Goal: Task Accomplishment & Management: Complete application form

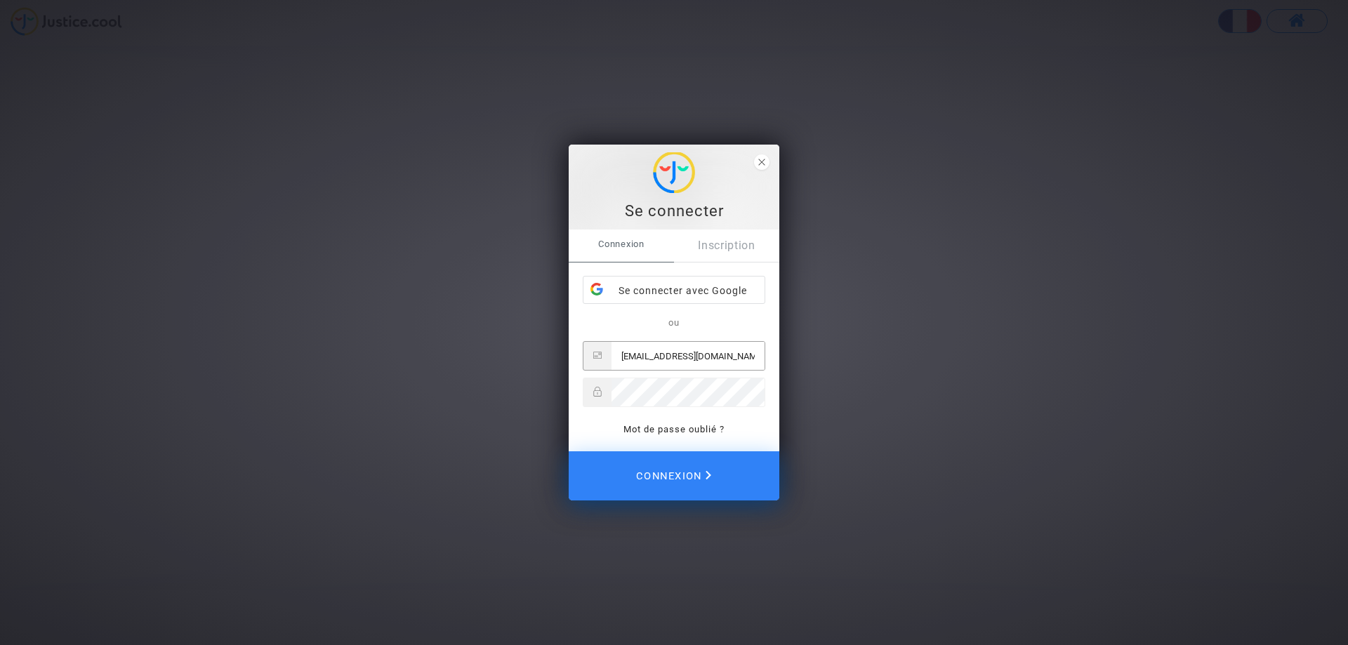
type input "ismartinfr@yahoo.fr"
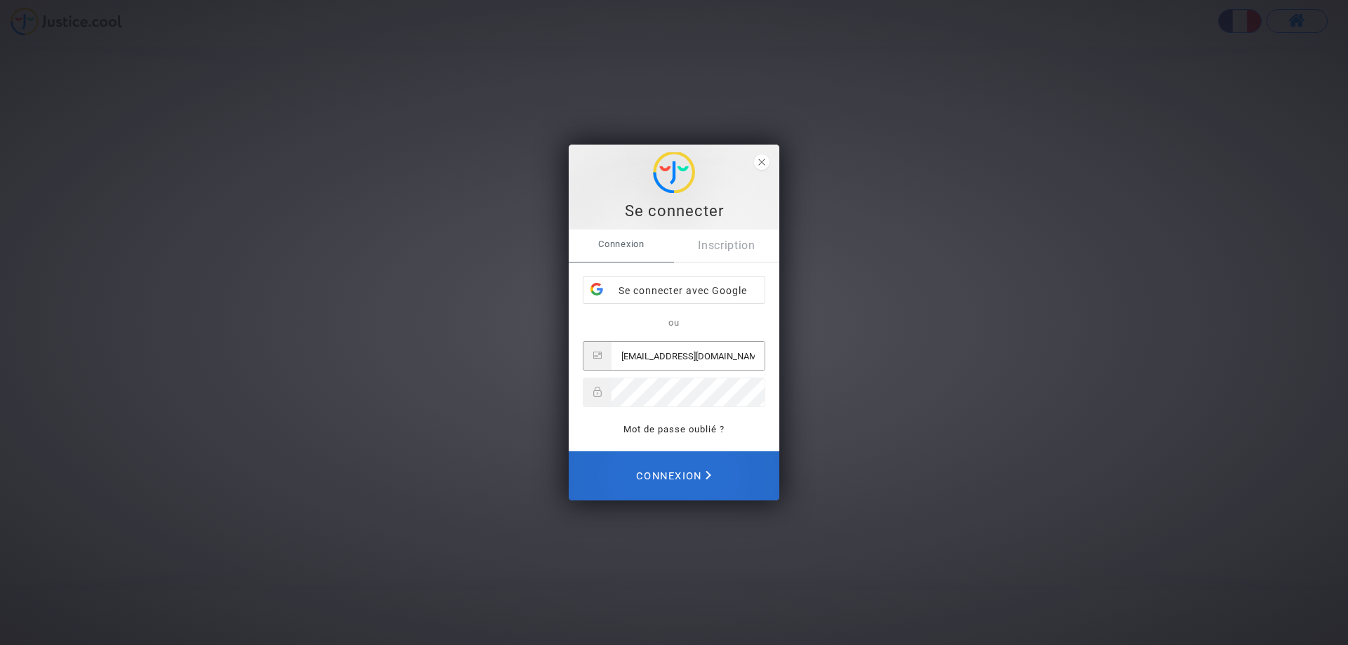
click at [682, 475] on span "Connexion" at bounding box center [673, 476] width 75 height 31
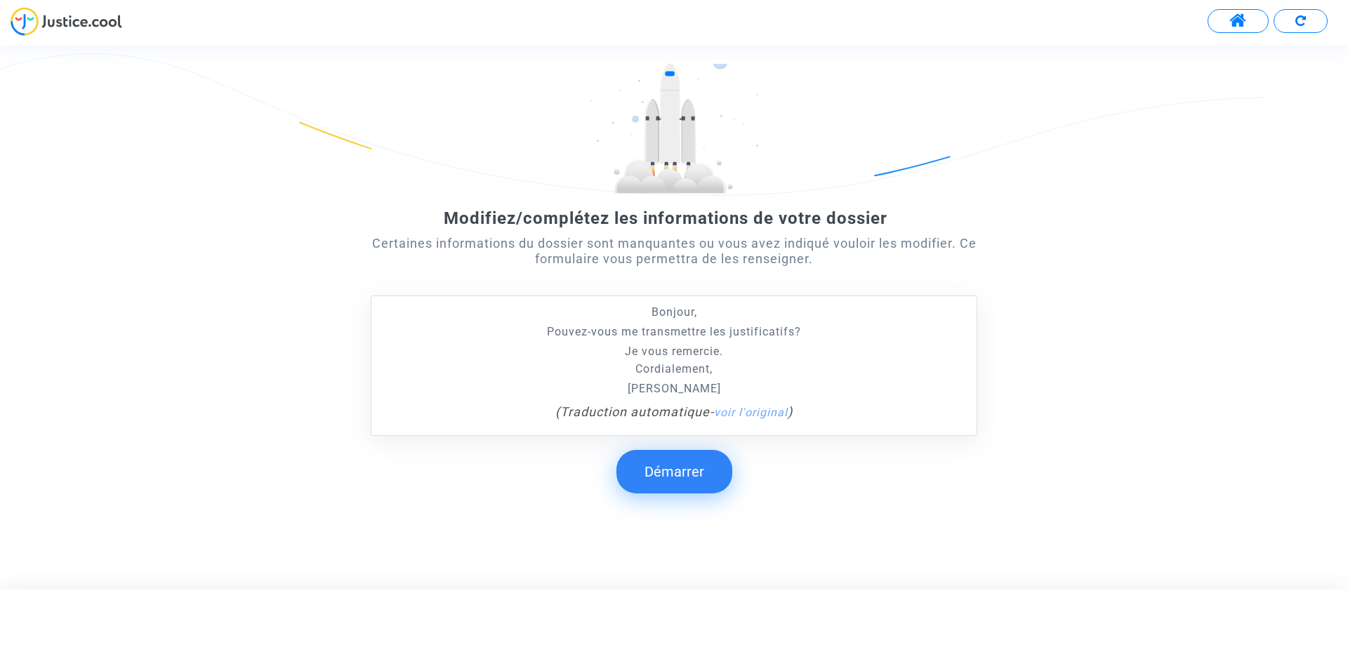
scroll to position [76, 0]
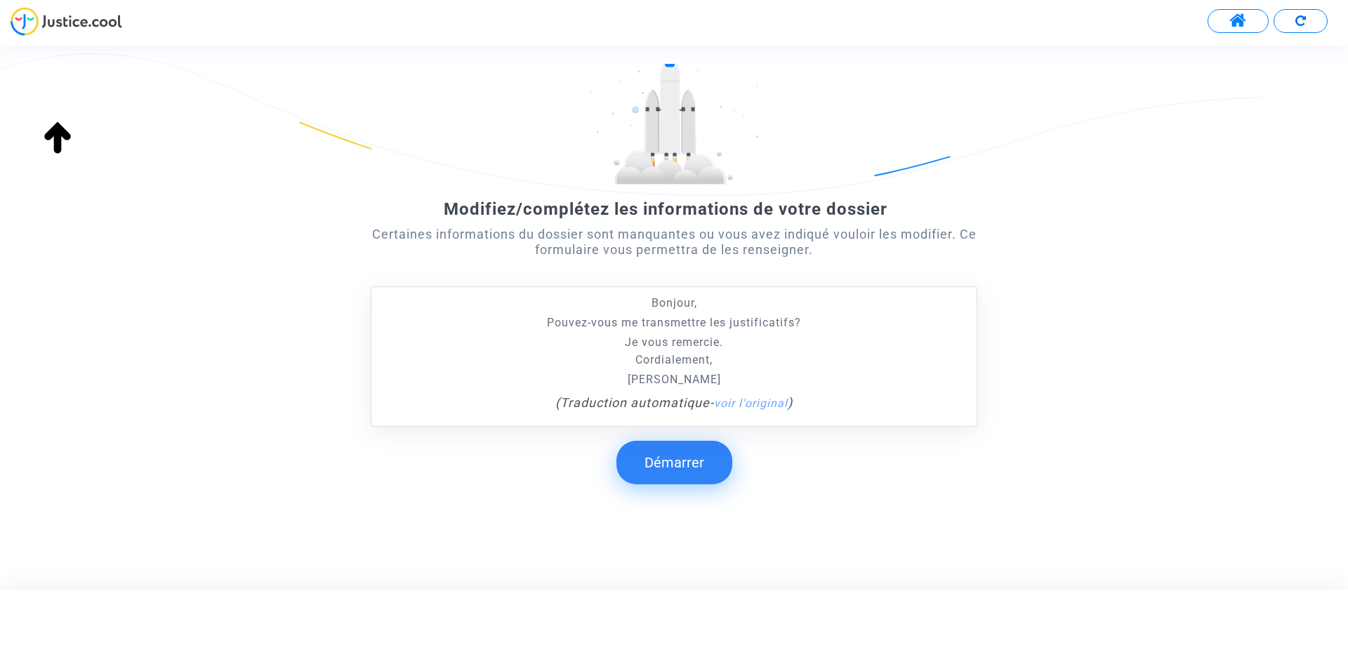
click at [678, 458] on button "Démarrer" at bounding box center [674, 463] width 116 height 44
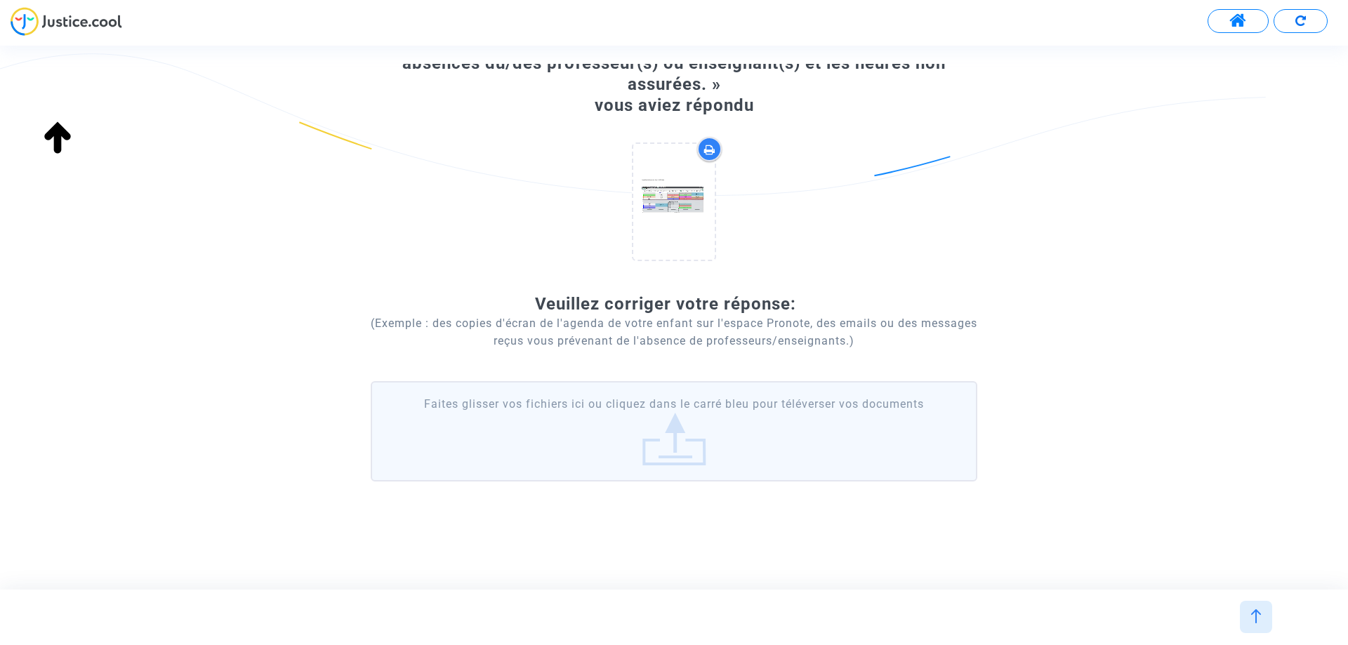
scroll to position [110, 0]
click at [562, 422] on label "Faites glisser vos fichiers ici ou cliquez dans le carré bleu pour téléverser v…" at bounding box center [674, 431] width 607 height 100
click at [0, 0] on input "Faites glisser vos fichiers ici ou cliquez dans le carré bleu pour téléverser v…" at bounding box center [0, 0] width 0 height 0
click at [1254, 615] on img at bounding box center [1256, 616] width 14 height 14
